Goal: Information Seeking & Learning: Learn about a topic

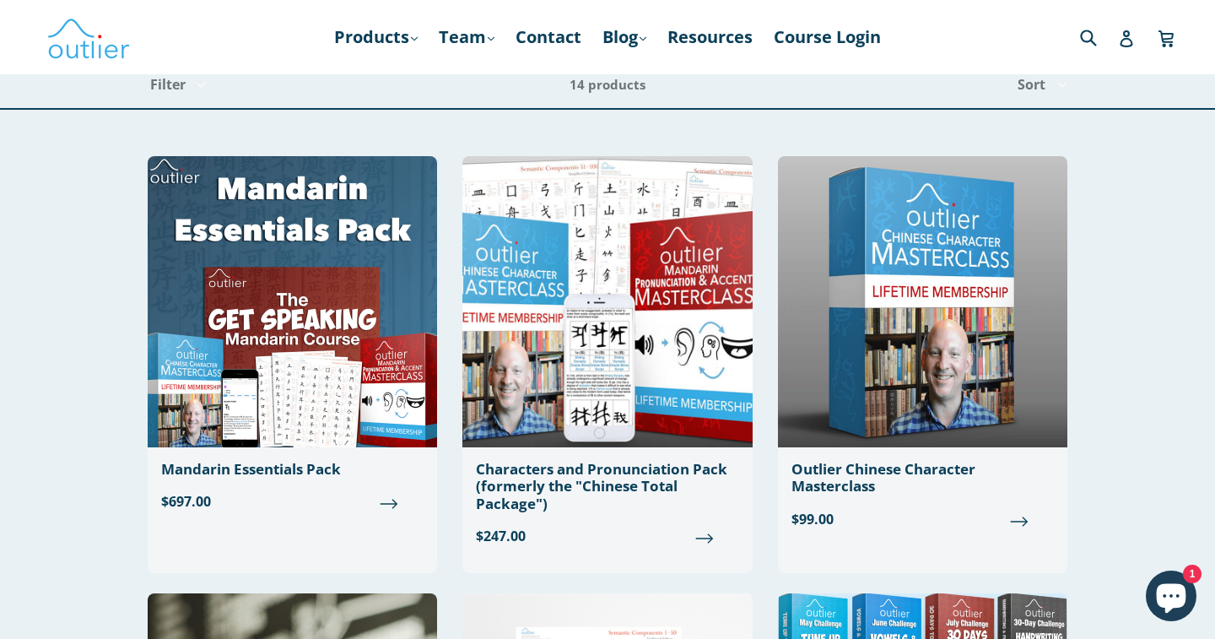
click at [399, 14] on nav "Products .cls-1{fill:#231f20} expand Chinese Characters & Reading Mandarin Pron…" at bounding box center [608, 37] width 582 height 74
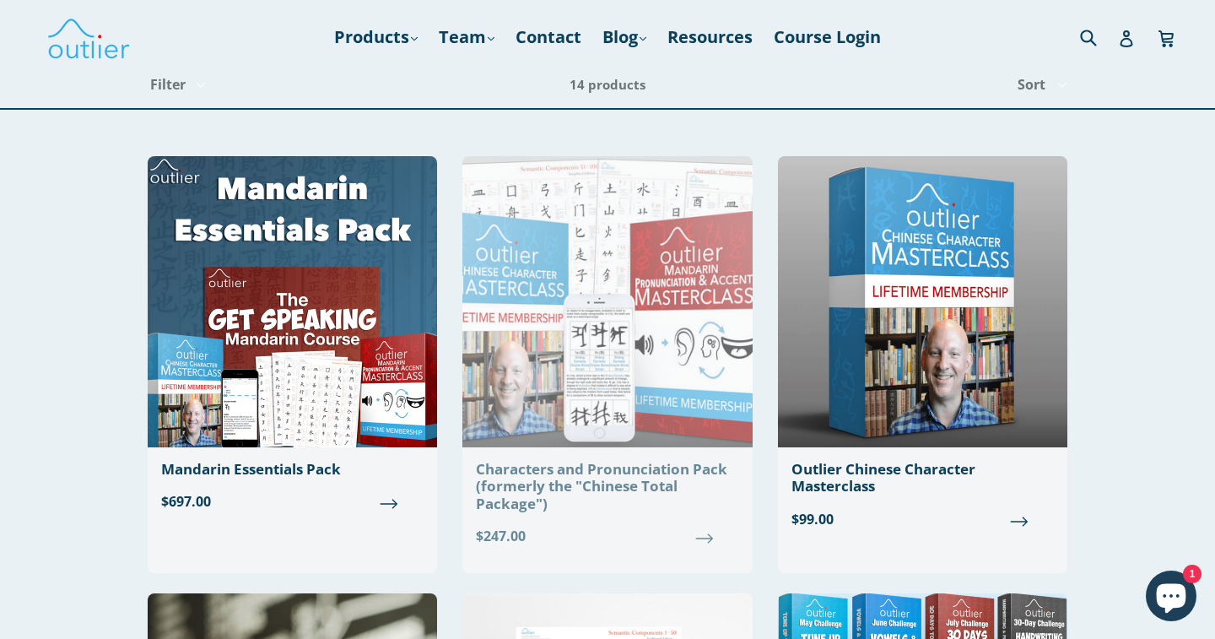
click at [549, 447] on img at bounding box center [608, 301] width 290 height 291
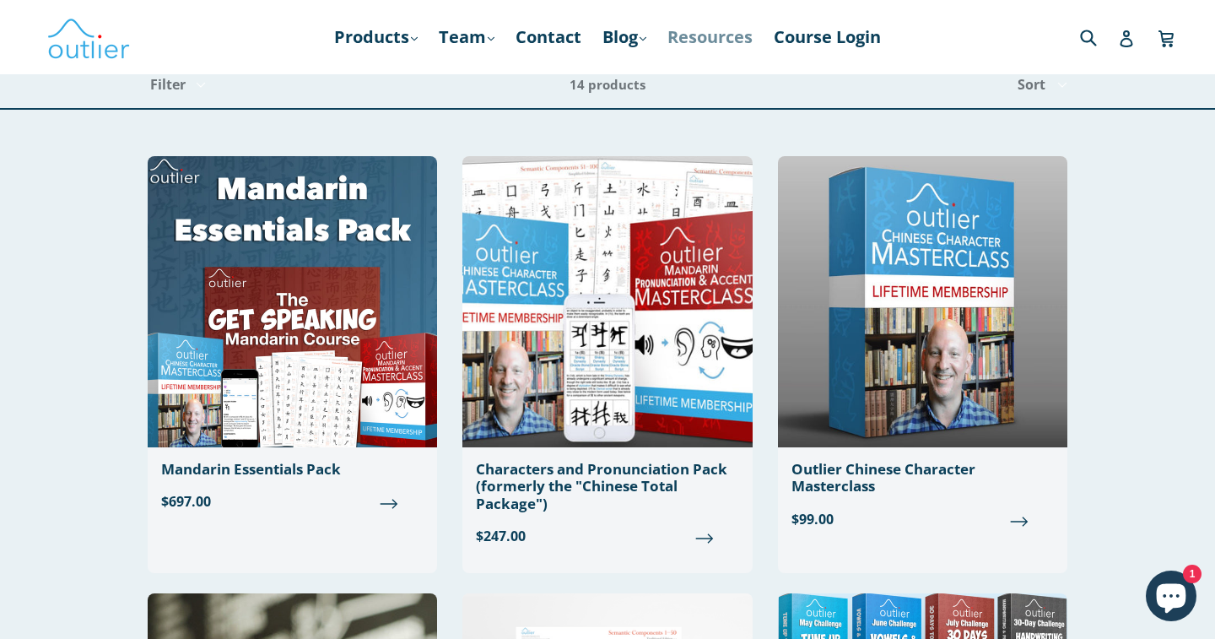
click at [720, 51] on link "Resources" at bounding box center [710, 37] width 102 height 30
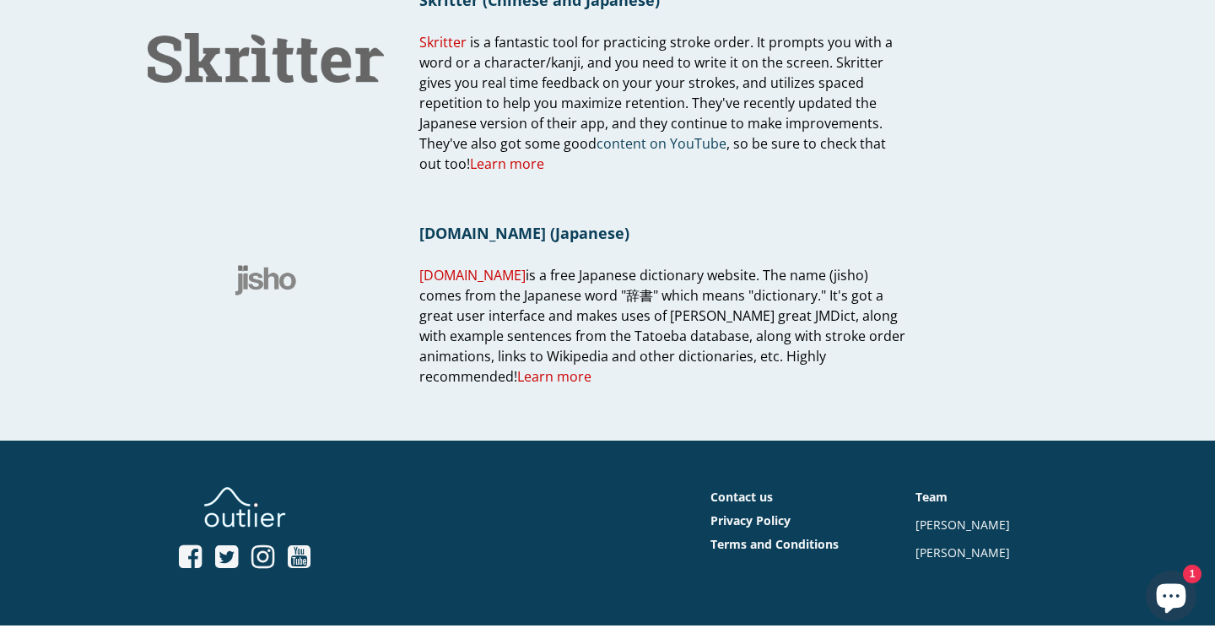
scroll to position [1556, 0]
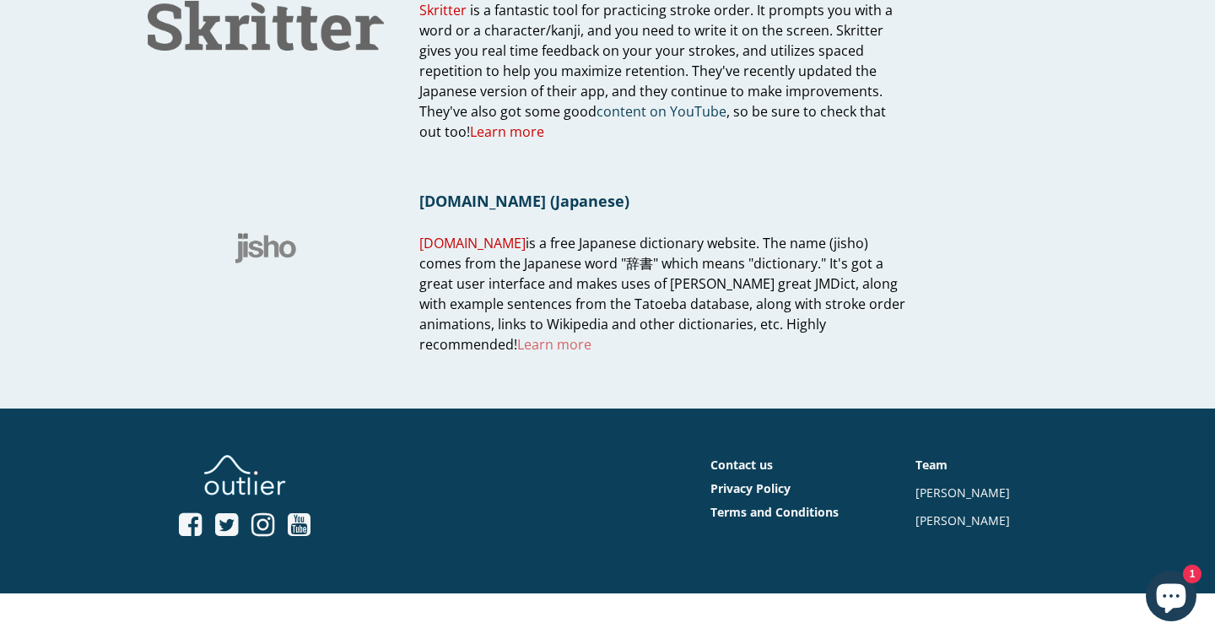
click at [517, 346] on span "Learn more" at bounding box center [554, 344] width 74 height 19
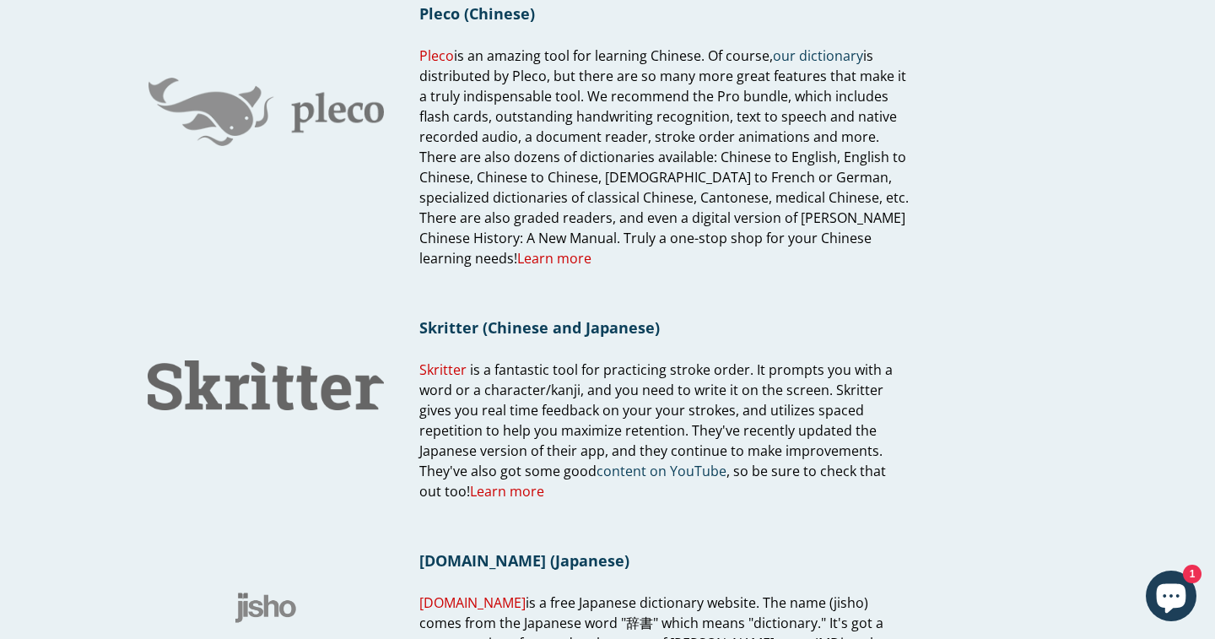
scroll to position [1197, 0]
click at [452, 369] on link "Skritter" at bounding box center [442, 369] width 47 height 19
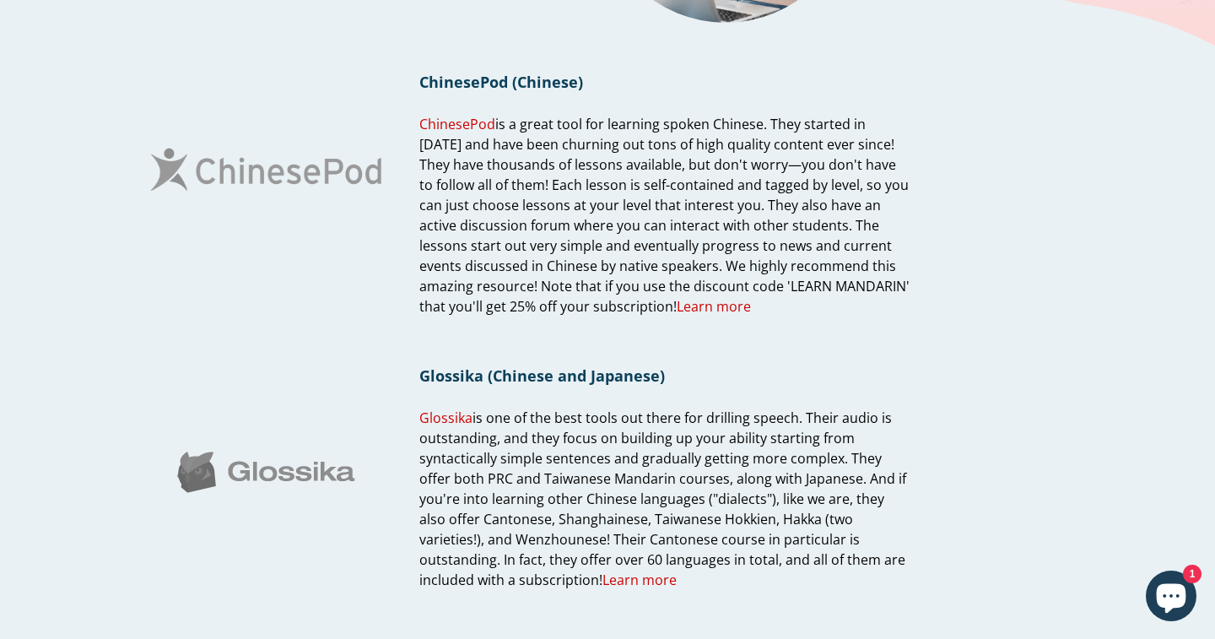
scroll to position [270, 0]
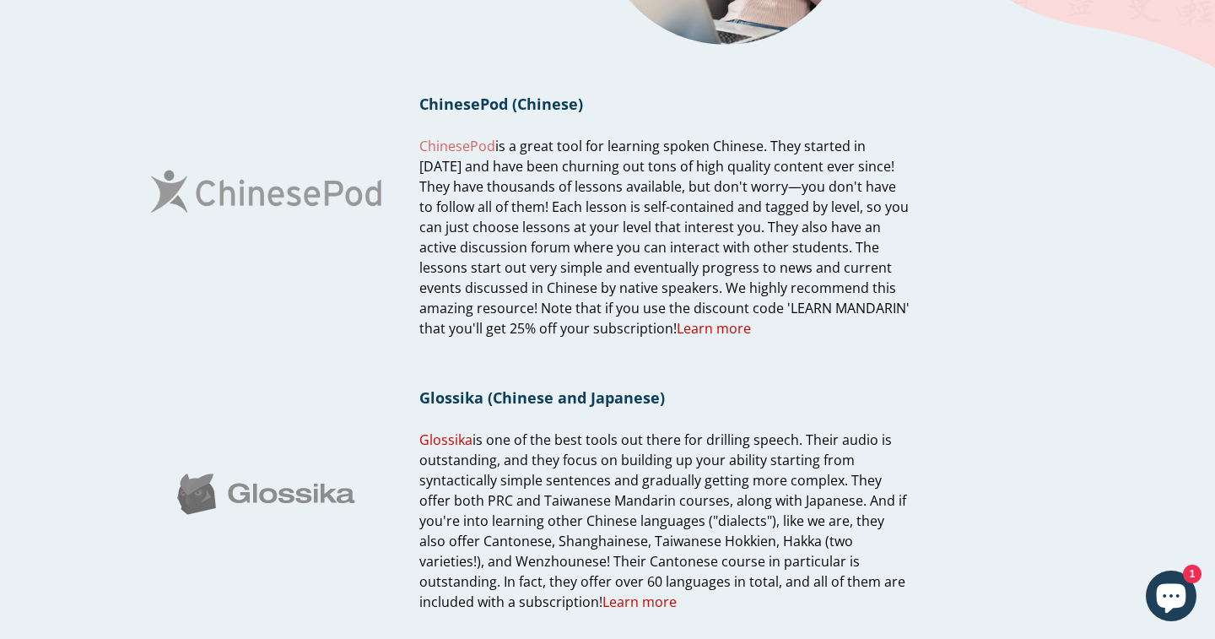
click at [468, 138] on span "ChinesePod" at bounding box center [457, 146] width 76 height 19
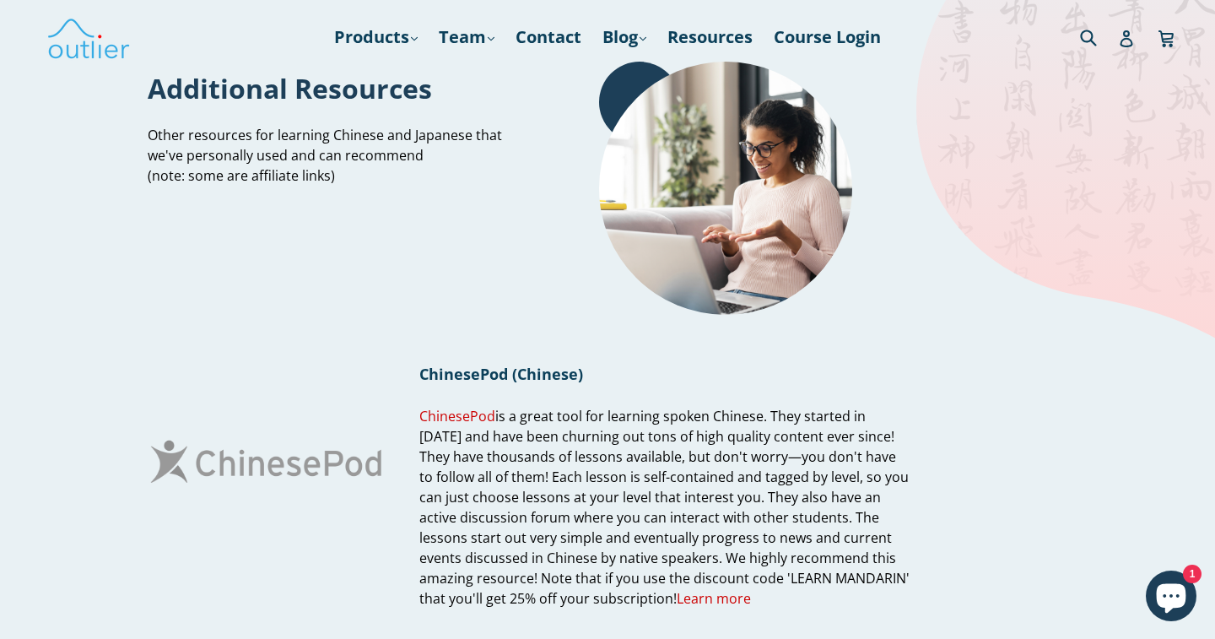
scroll to position [0, 0]
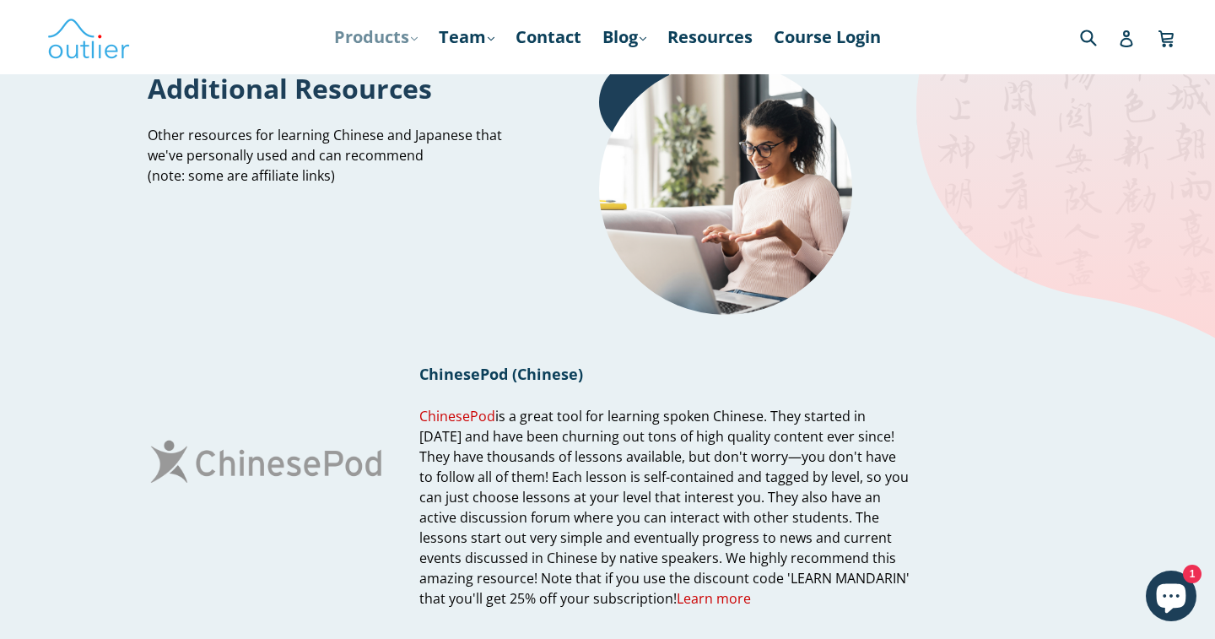
click at [363, 41] on link "Products .cls-1{fill:#231f20} expand" at bounding box center [376, 37] width 100 height 30
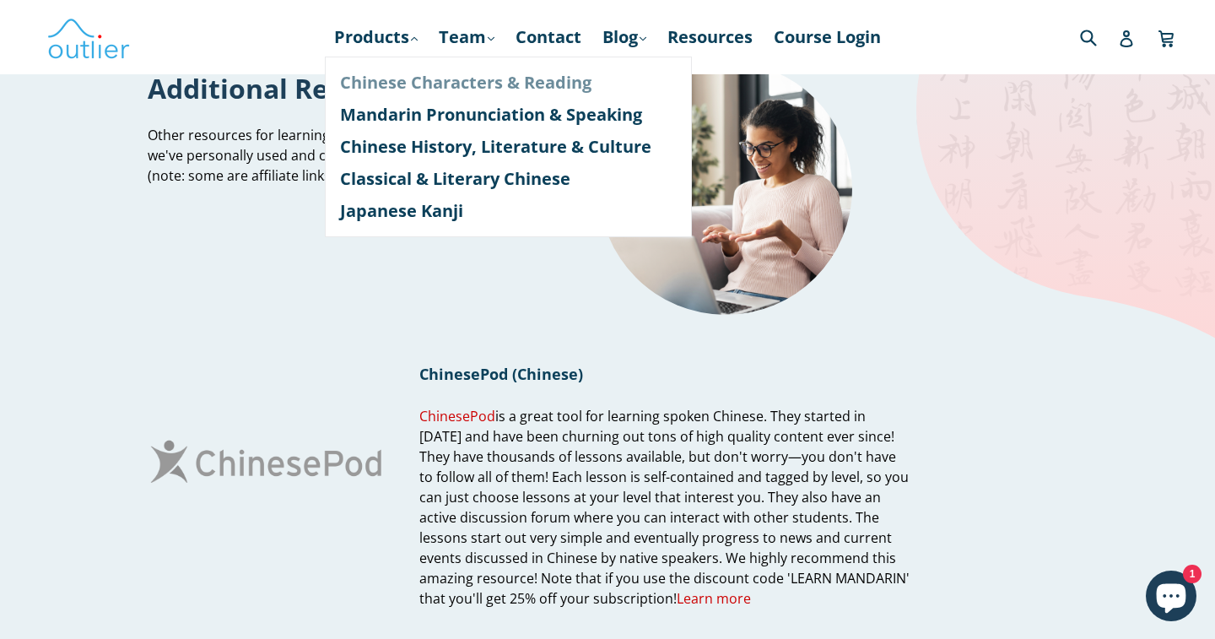
click at [444, 94] on link "Chinese Characters & Reading" at bounding box center [508, 83] width 337 height 32
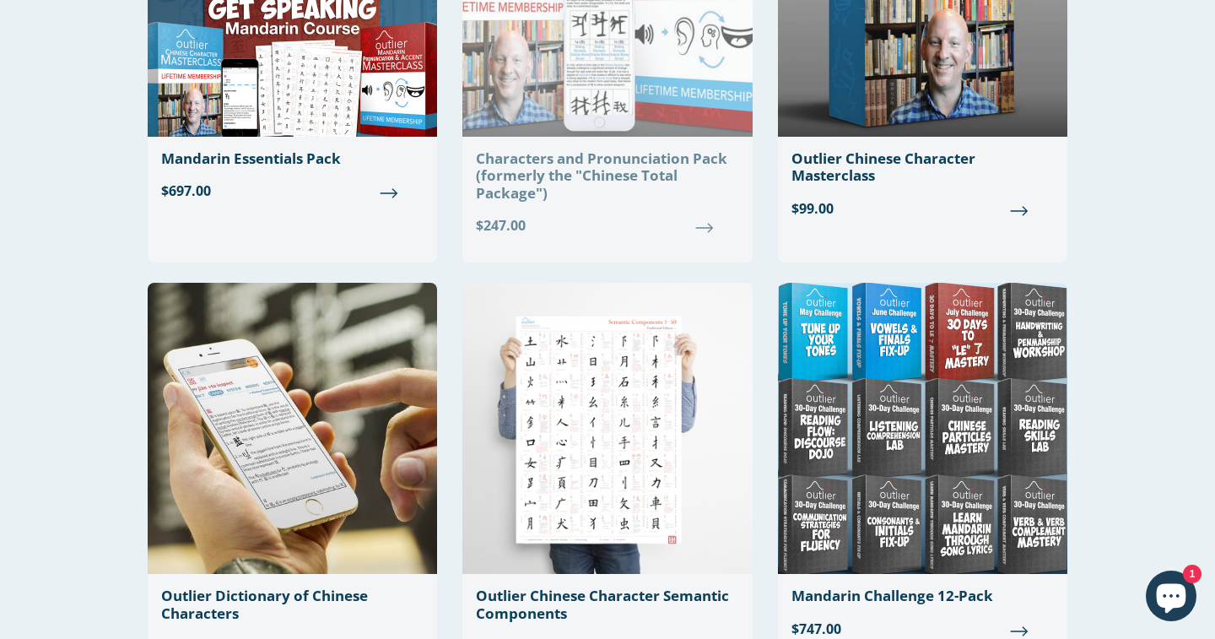
scroll to position [390, 0]
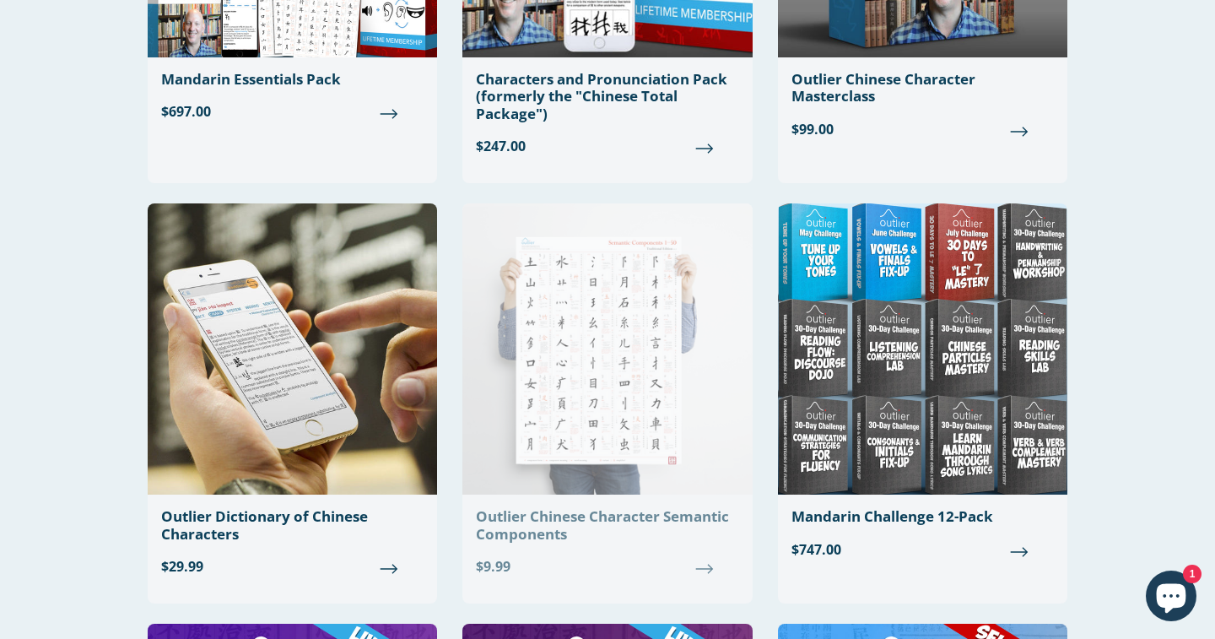
click at [571, 526] on div "Outlier Chinese Character Semantic Components" at bounding box center [607, 525] width 263 height 35
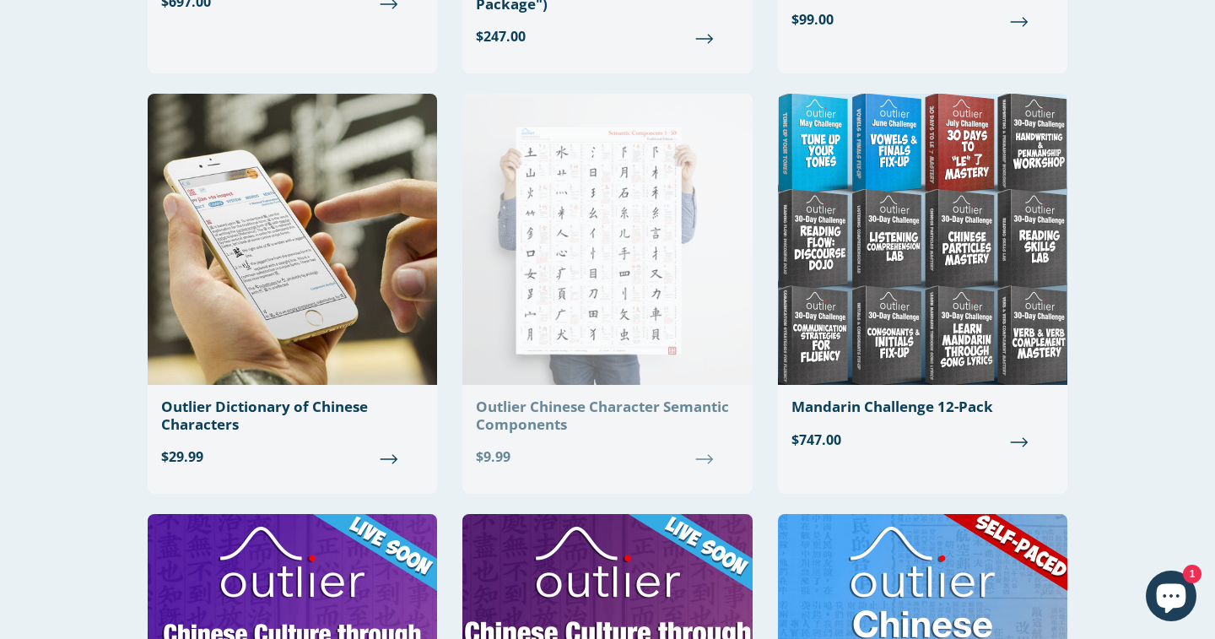
scroll to position [526, 0]
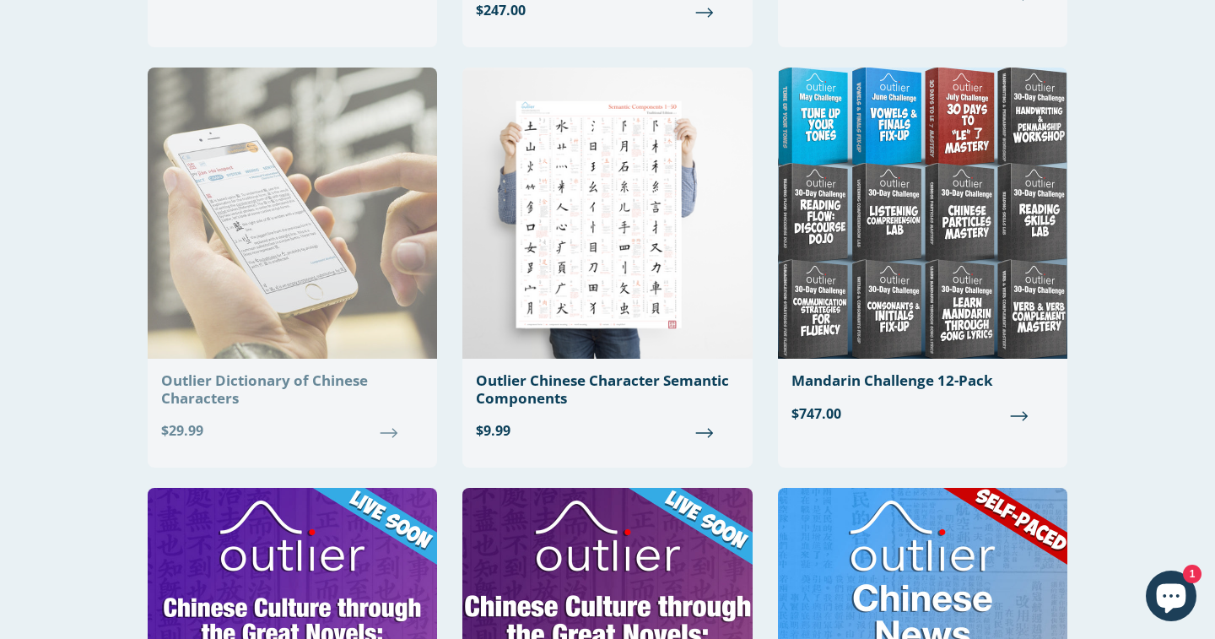
click at [279, 383] on div "Outlier Dictionary of Chinese Characters" at bounding box center [292, 389] width 263 height 35
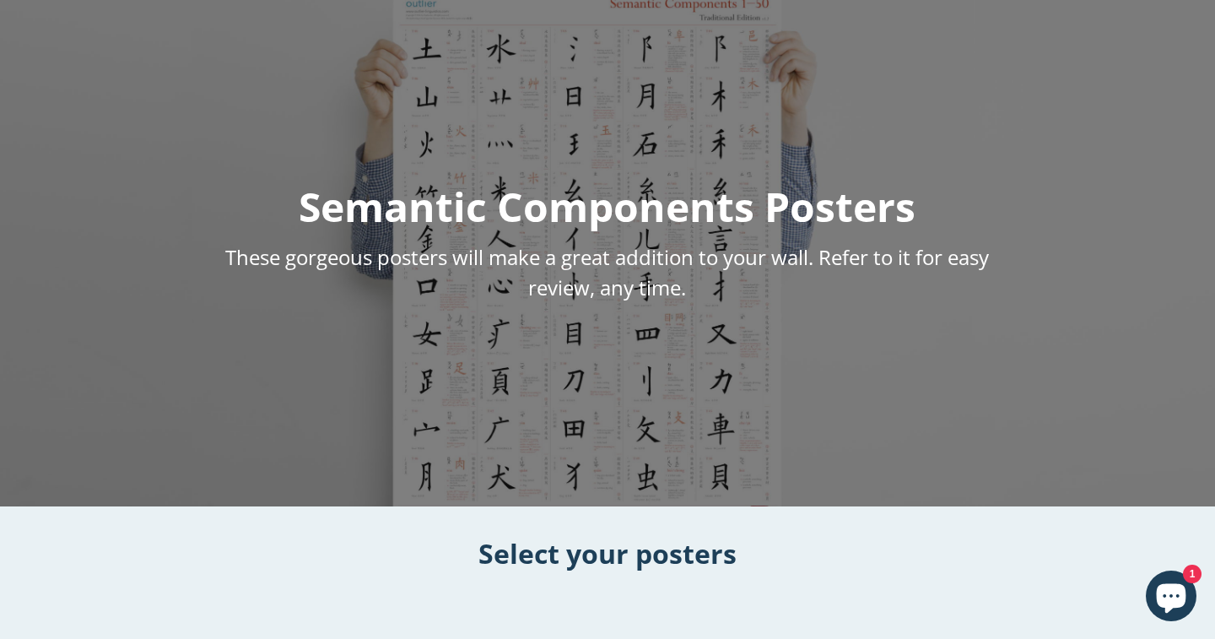
scroll to position [437, 0]
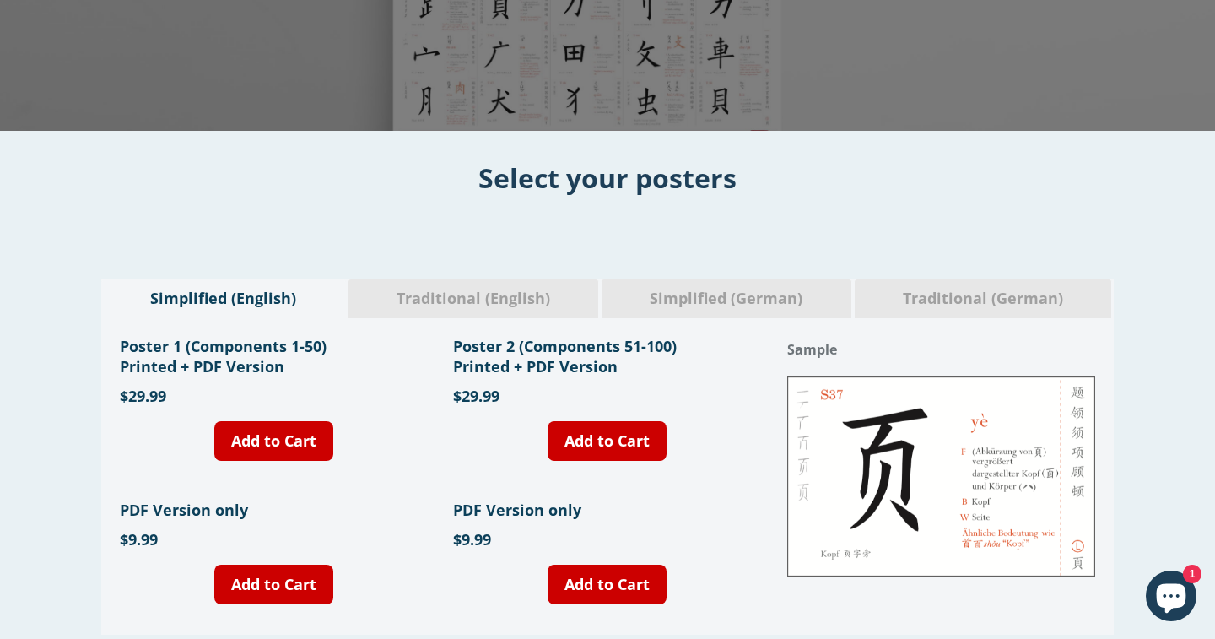
click at [917, 483] on img at bounding box center [942, 476] width 308 height 200
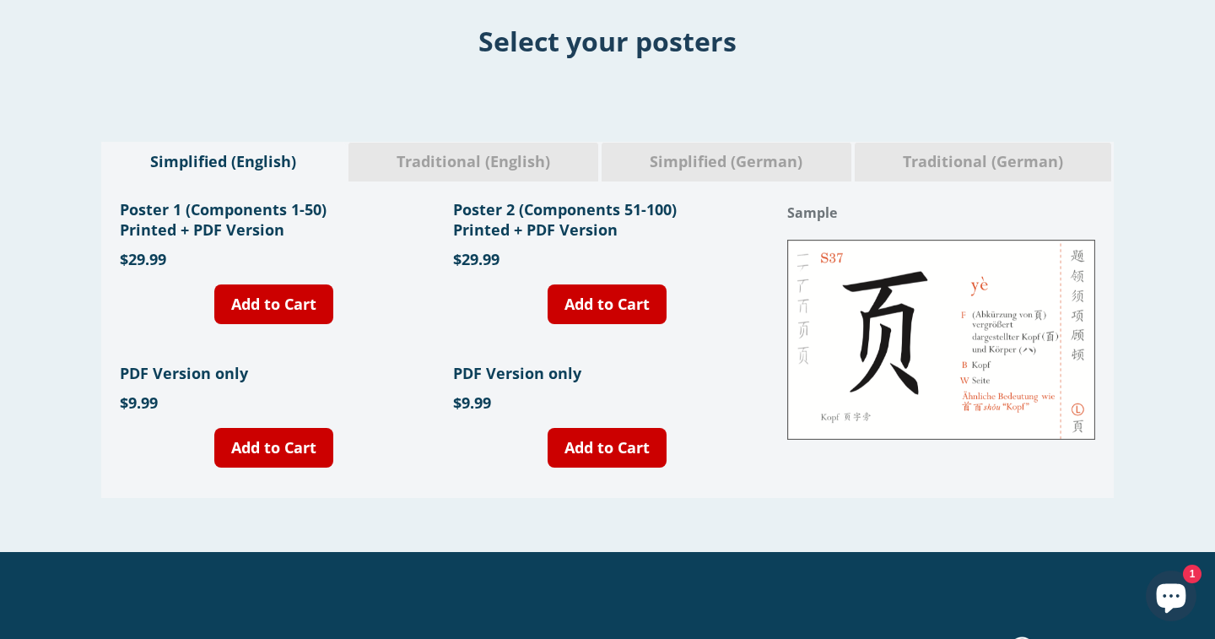
scroll to position [576, 0]
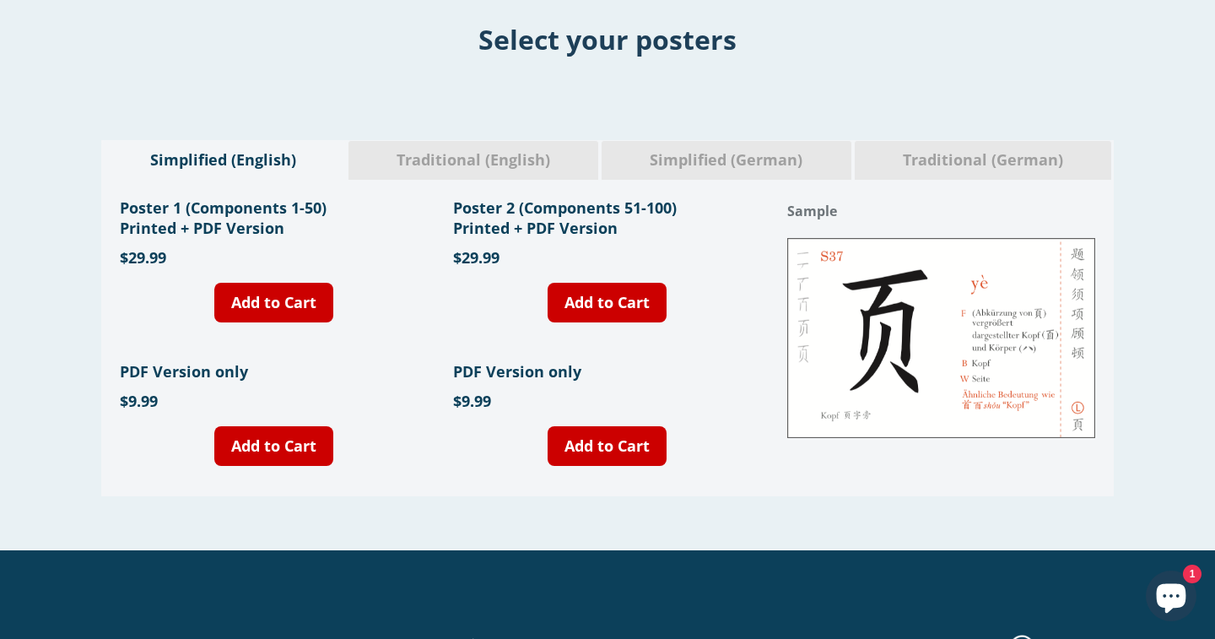
click at [516, 165] on span "Traditional (English)" at bounding box center [473, 160] width 225 height 22
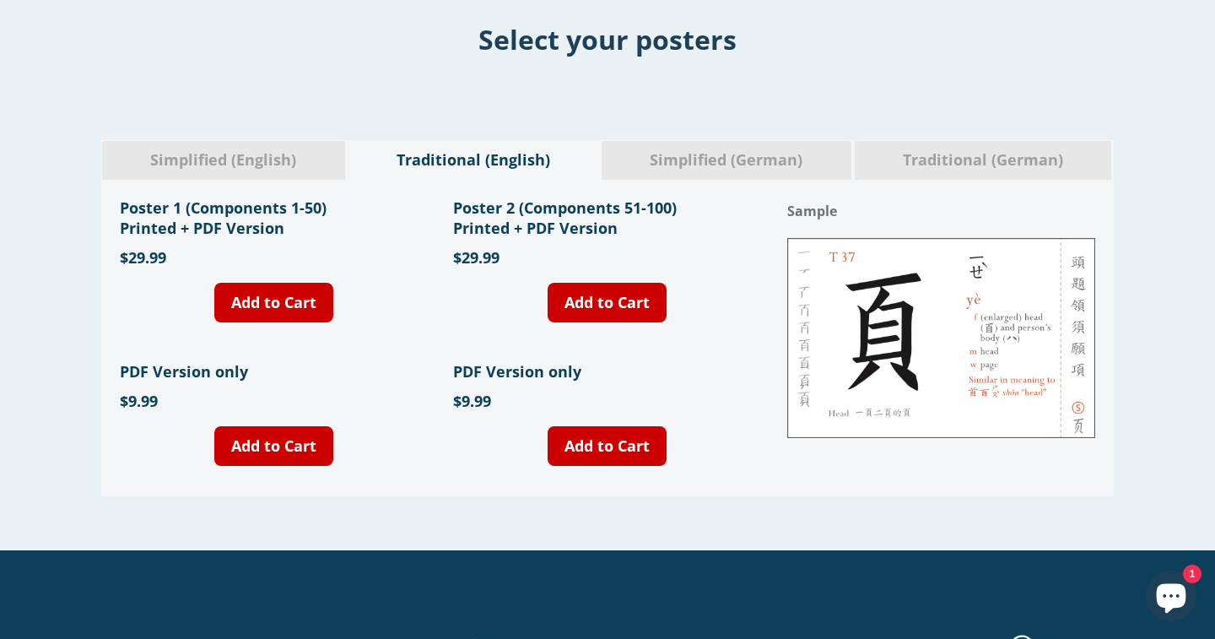
click at [663, 195] on div "Poster 2 (Components 51-100) Printed + PDF Version" at bounding box center [607, 217] width 308 height 57
click at [680, 172] on div "Simplified (German)" at bounding box center [727, 160] width 252 height 40
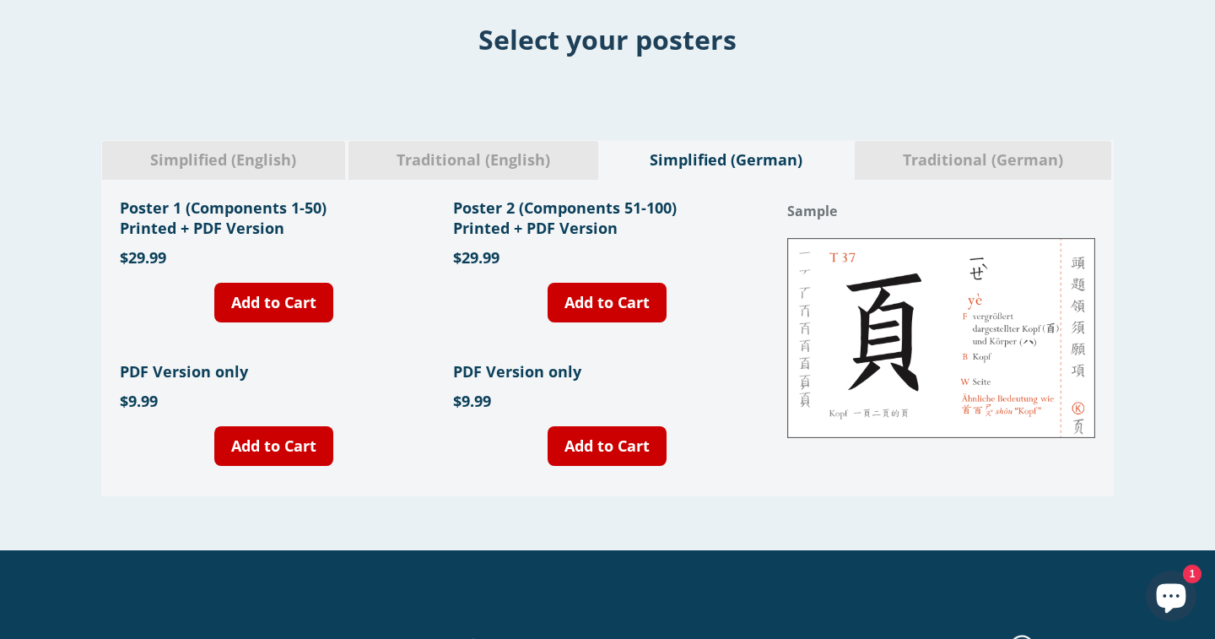
click at [1011, 130] on div "Simplified (English) Traditional (English) Simplified (German) Traditional (Ger…" at bounding box center [607, 318] width 1215 height 464
click at [987, 142] on div "Traditional (German)" at bounding box center [983, 160] width 259 height 40
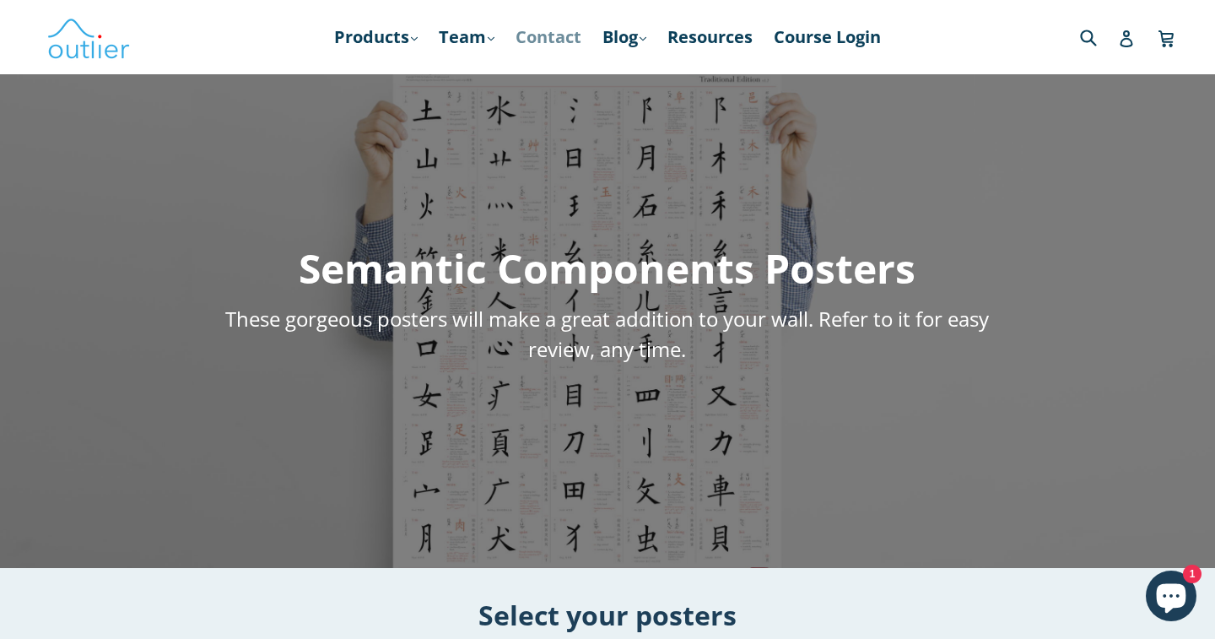
scroll to position [0, 0]
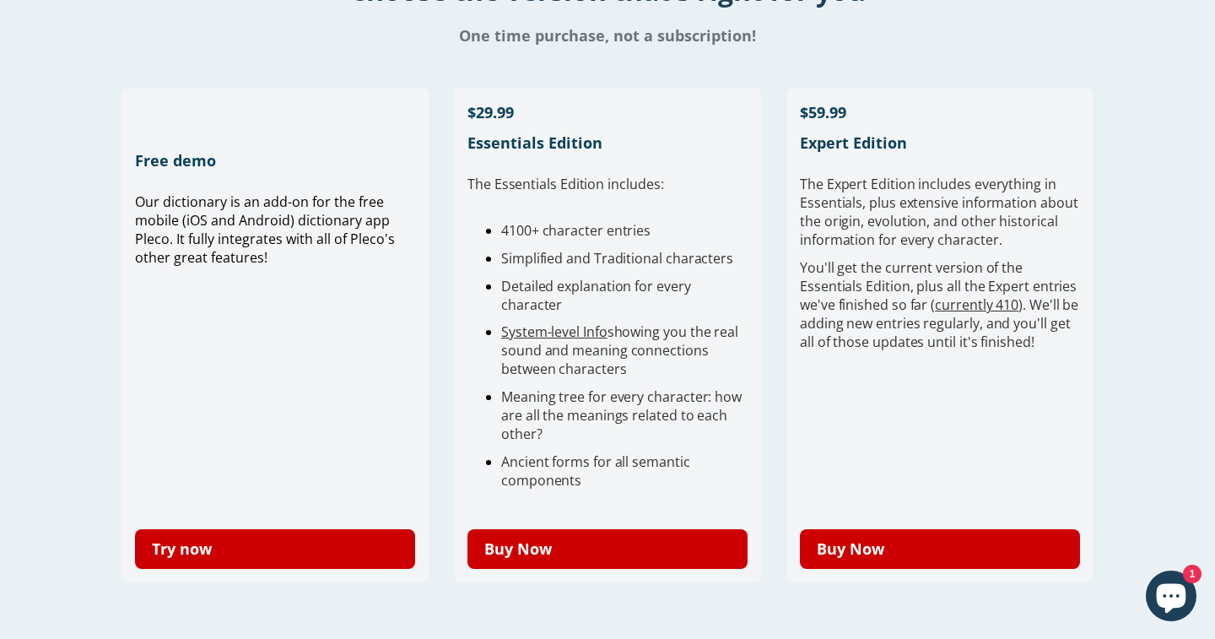
scroll to position [450, 0]
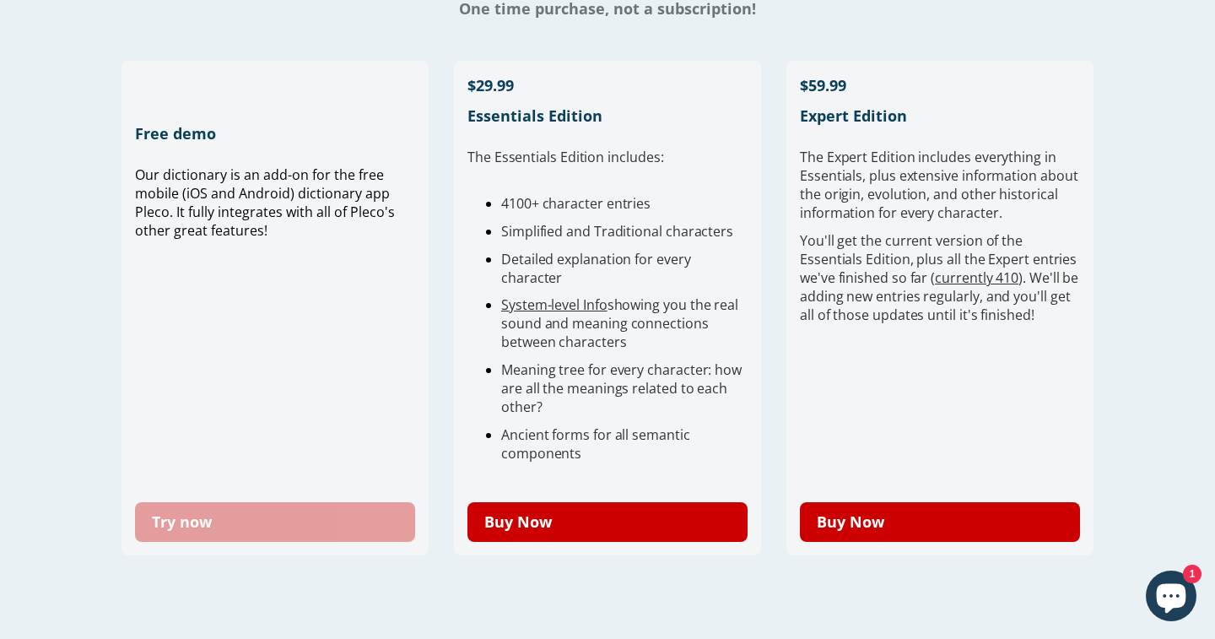
click at [240, 520] on link "Try now" at bounding box center [275, 522] width 280 height 40
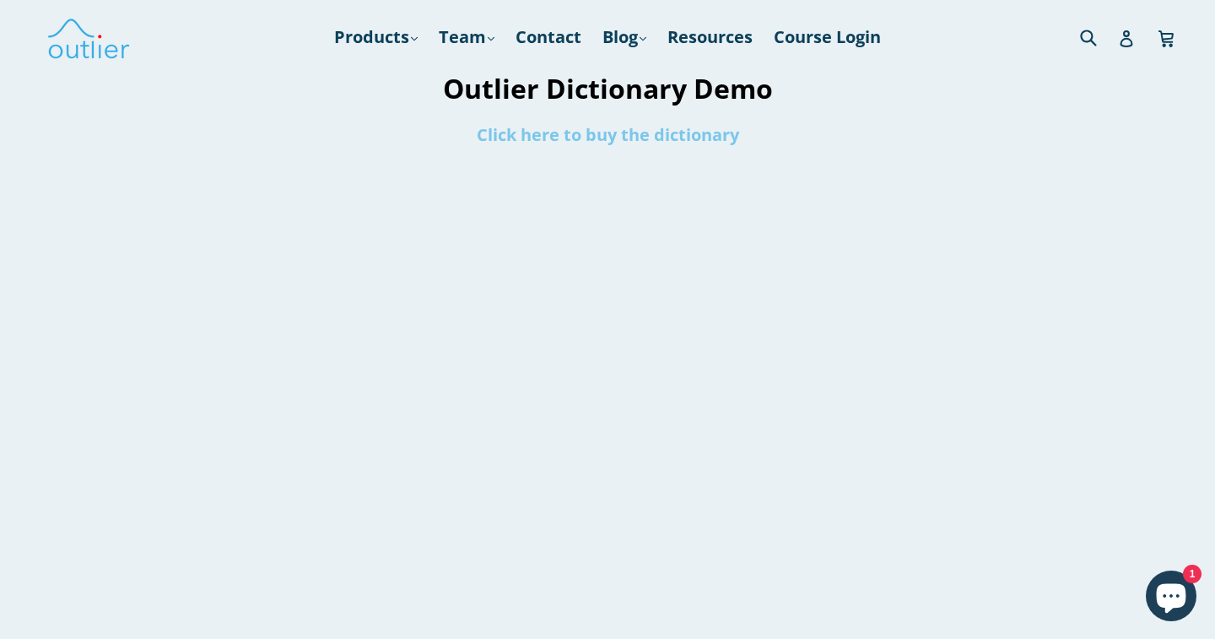
click at [566, 134] on link "Click here to buy the dictionary" at bounding box center [608, 134] width 263 height 23
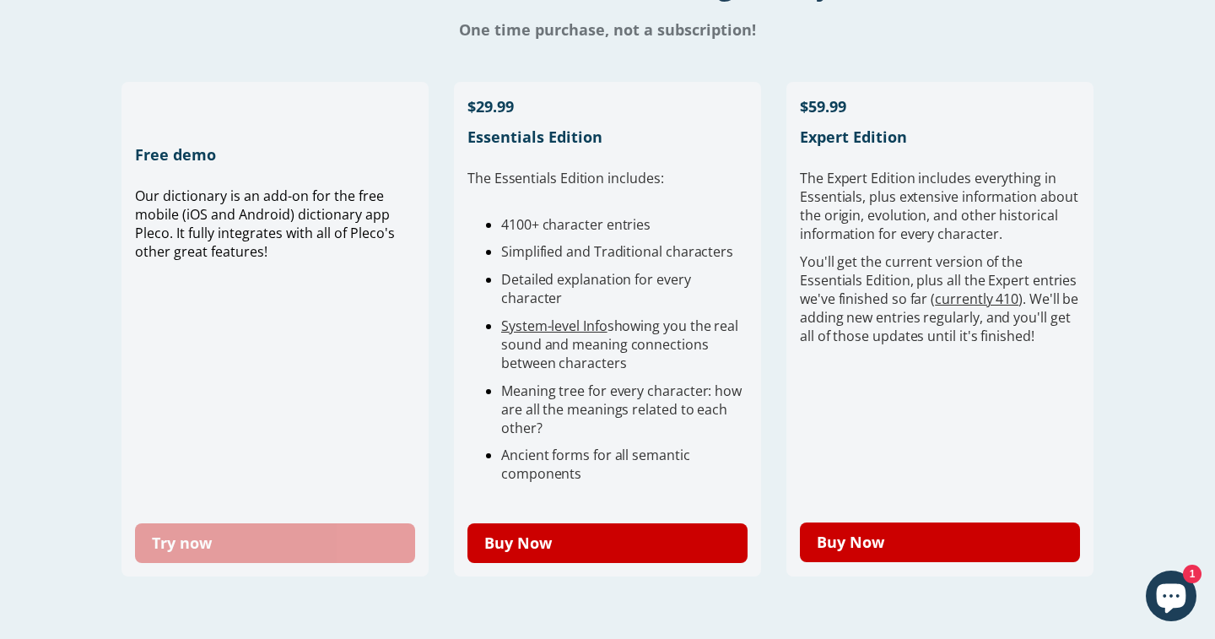
click at [317, 544] on link "Try now" at bounding box center [275, 543] width 280 height 40
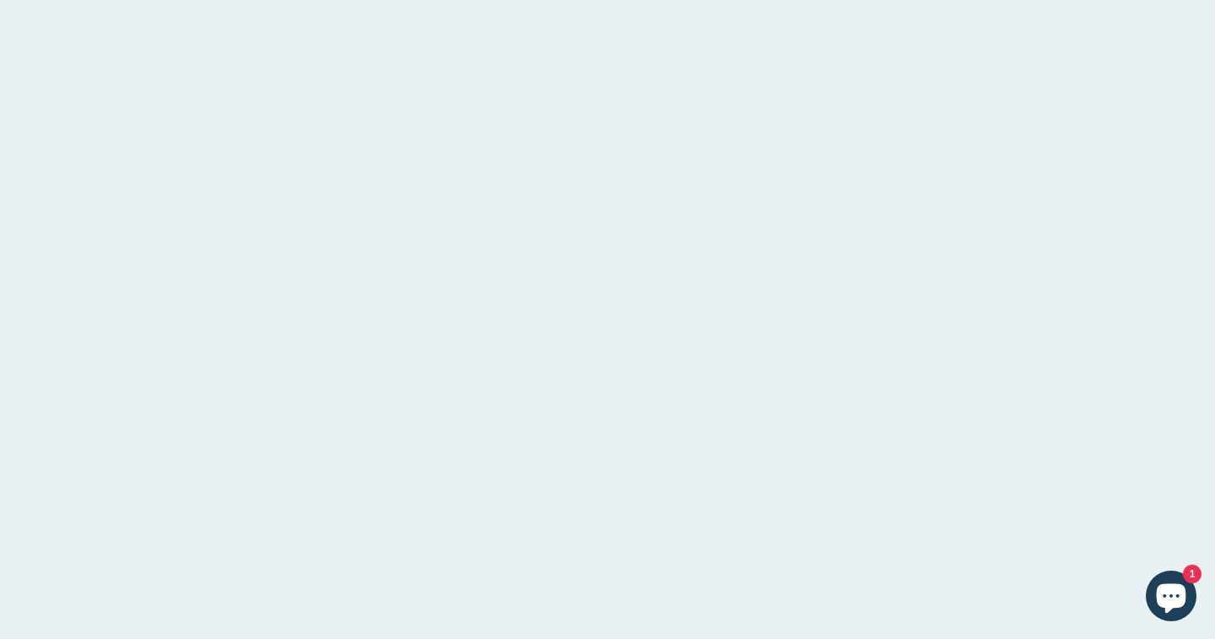
click at [1206, 598] on div at bounding box center [1071, 224] width 287 height 883
click at [1178, 598] on icon "Chat window" at bounding box center [1172, 599] width 30 height 30
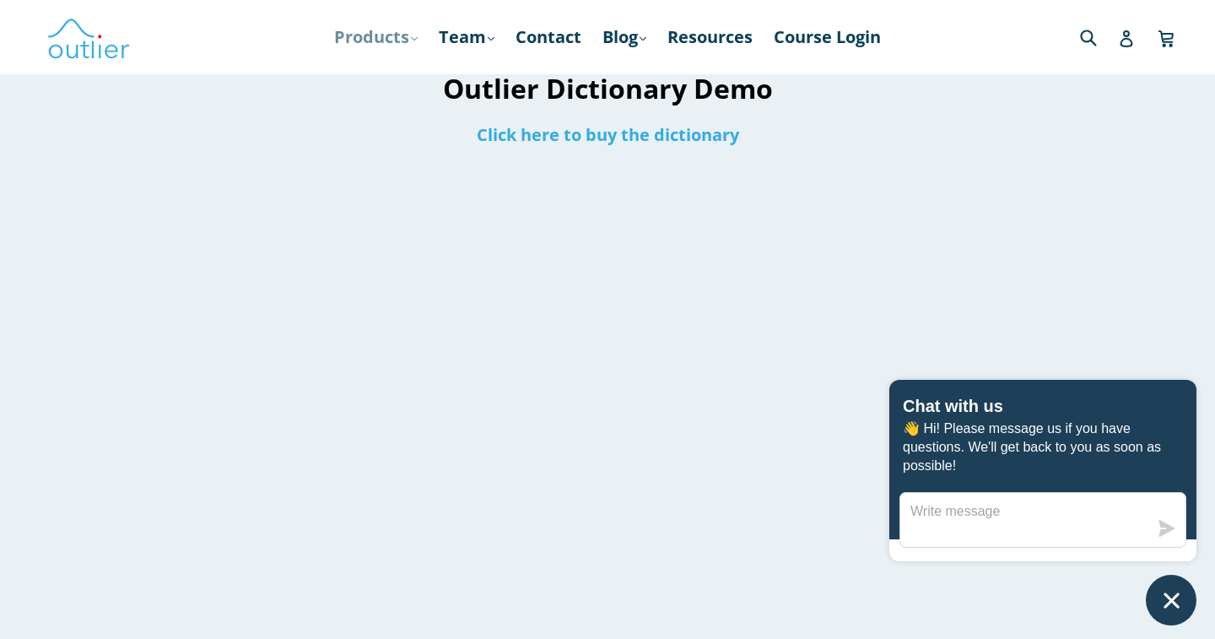
click at [378, 43] on link "Products .cls-1{fill:#231f20} expand" at bounding box center [376, 37] width 100 height 30
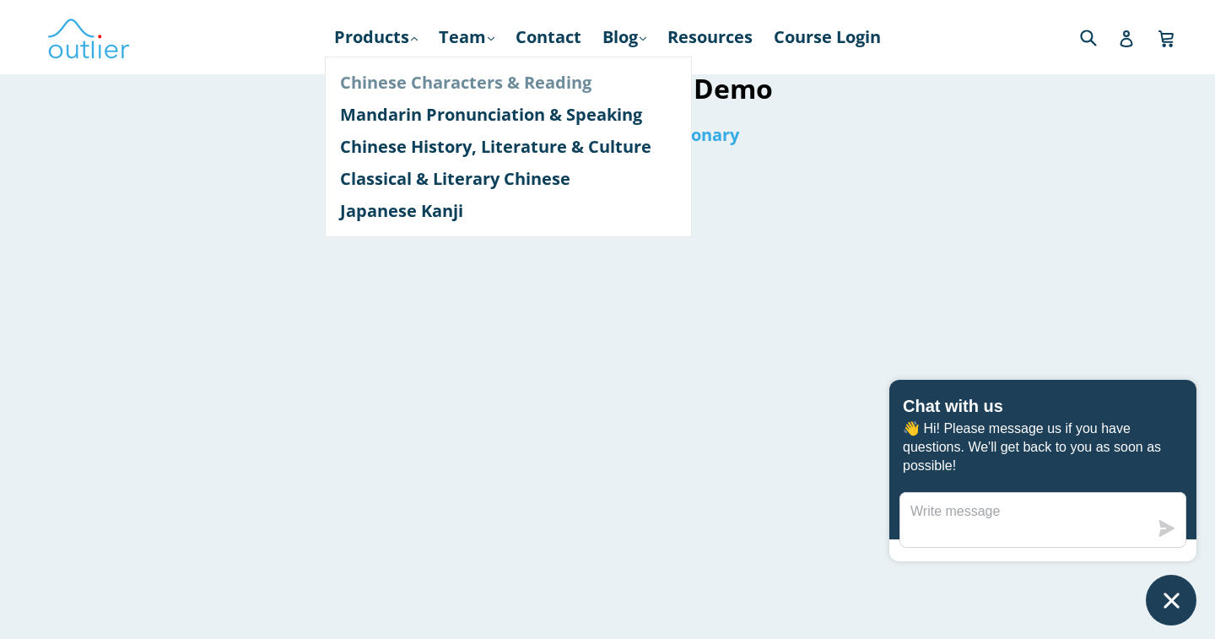
click at [411, 80] on link "Chinese Characters & Reading" at bounding box center [508, 83] width 337 height 32
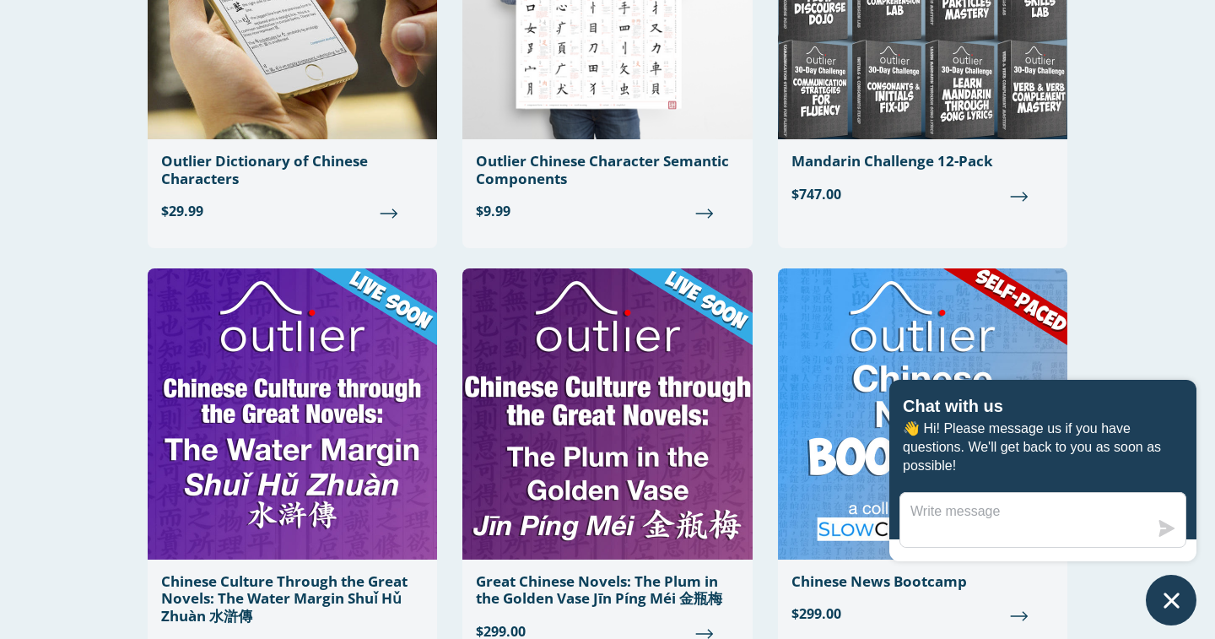
scroll to position [712, 0]
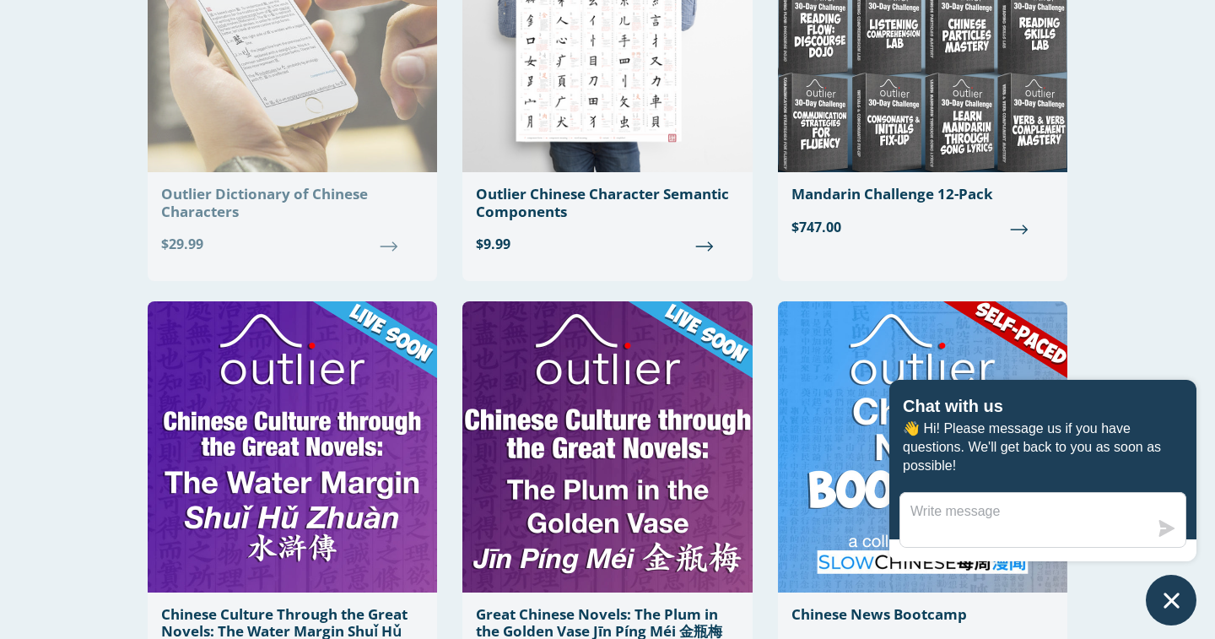
click at [392, 246] on span "$29.99" at bounding box center [292, 244] width 263 height 20
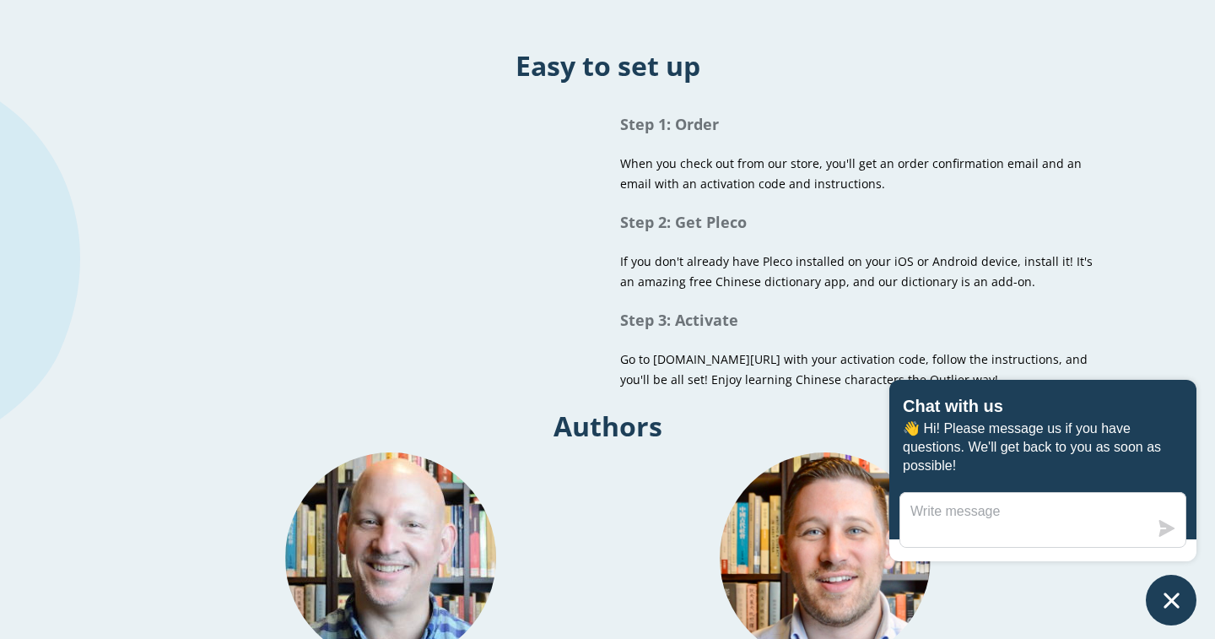
scroll to position [1026, 0]
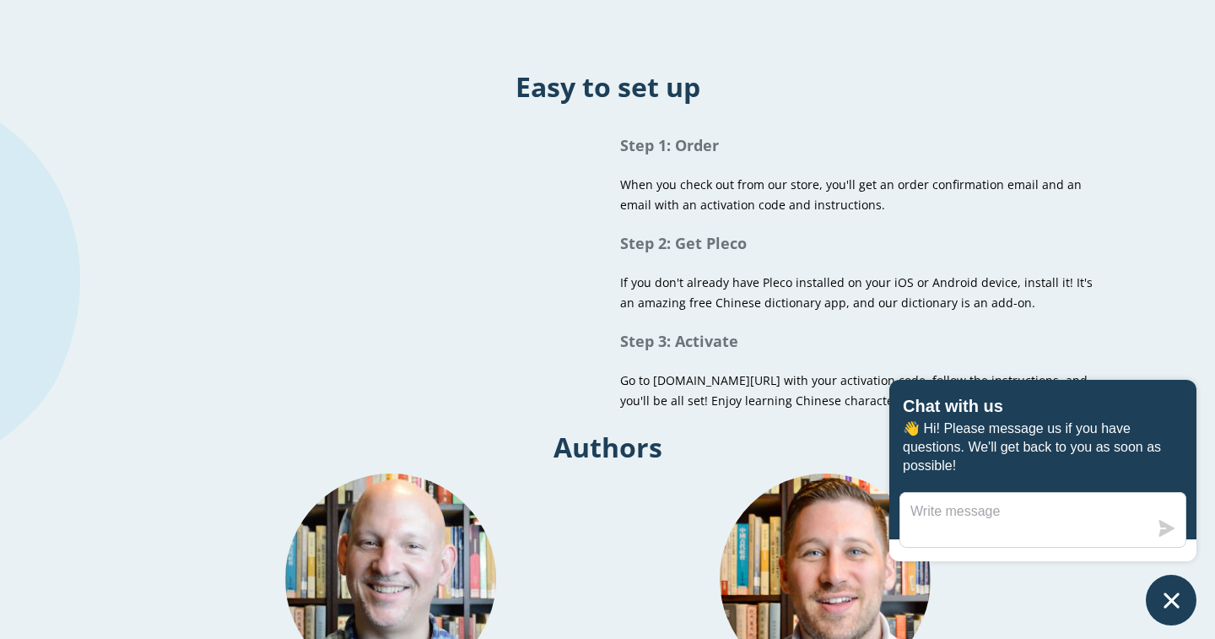
click at [188, 429] on h1 "Authors" at bounding box center [607, 447] width 1215 height 36
